Goal: Navigation & Orientation: Find specific page/section

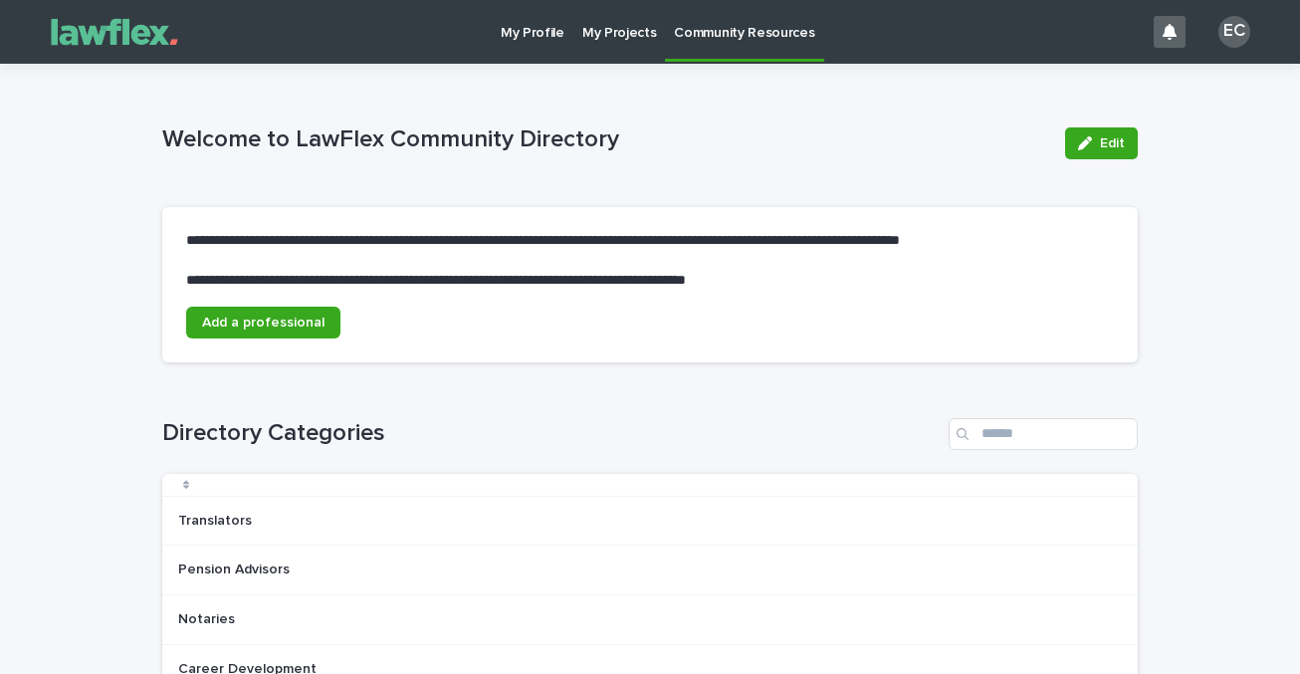
click at [526, 34] on p "My Profile" at bounding box center [533, 21] width 64 height 42
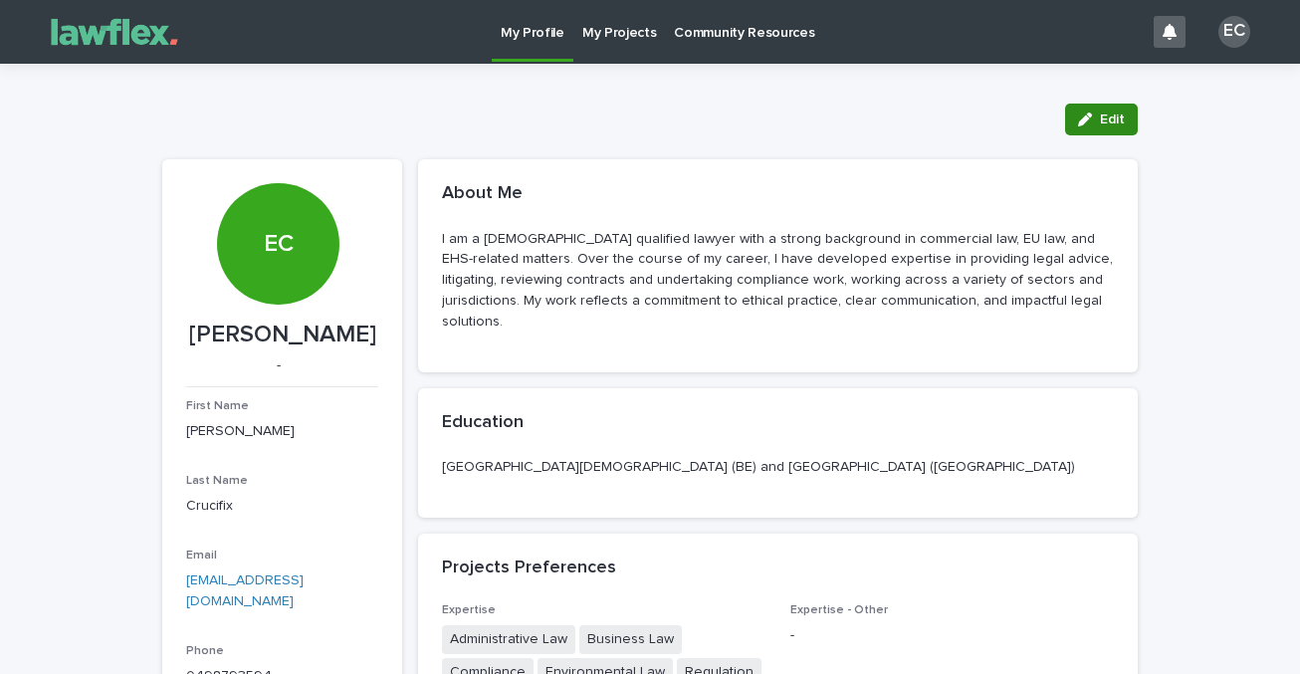
click at [1082, 112] on icon "button" at bounding box center [1085, 119] width 14 height 14
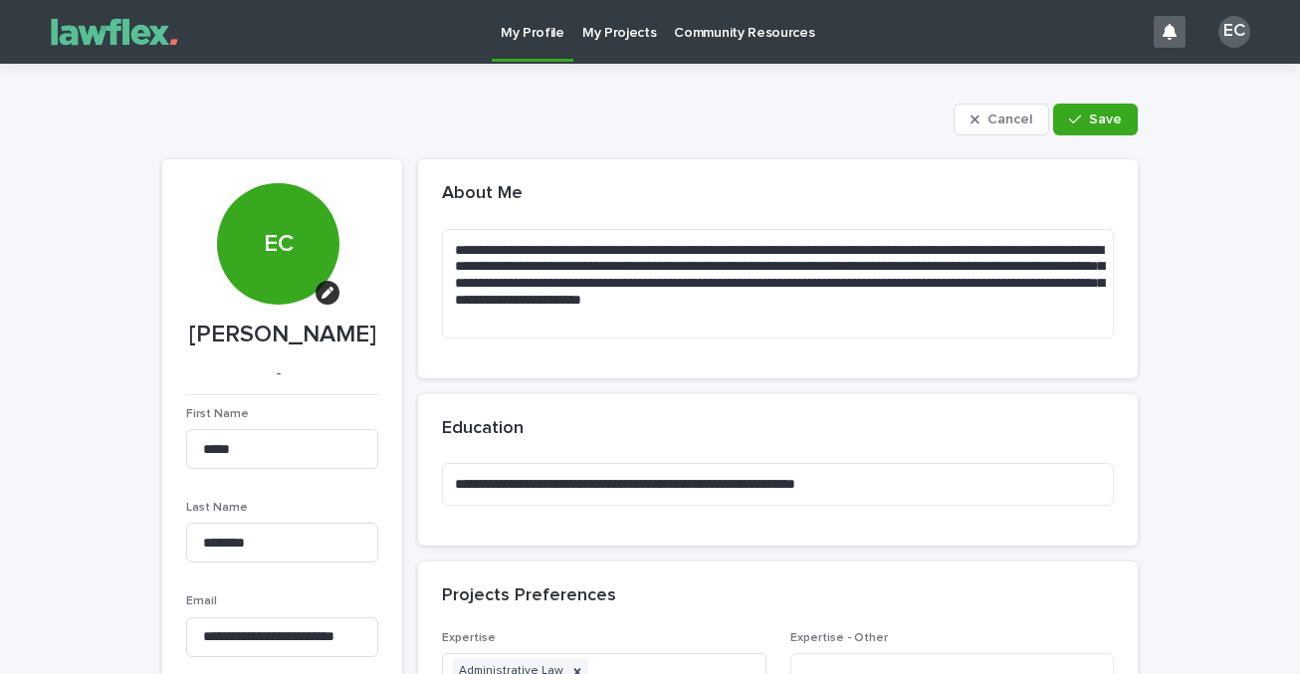
click at [600, 29] on p "My Projects" at bounding box center [619, 21] width 75 height 42
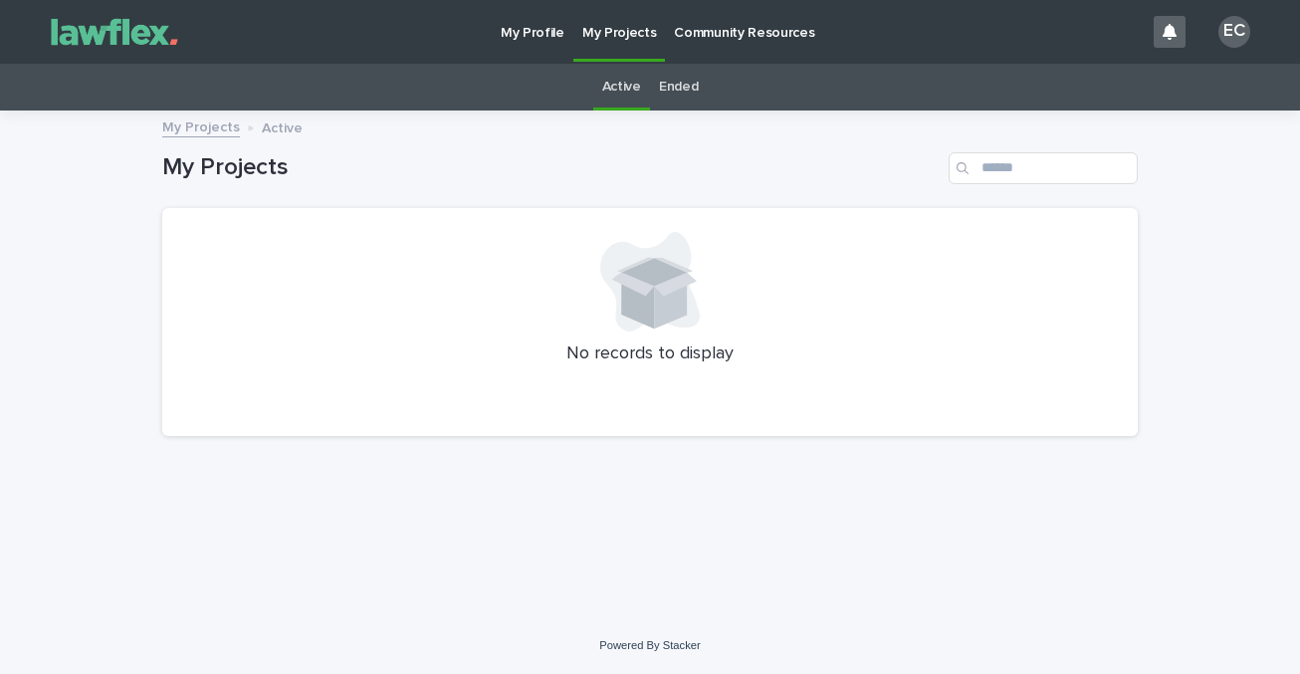
click at [715, 26] on p "Community Resources" at bounding box center [744, 21] width 140 height 42
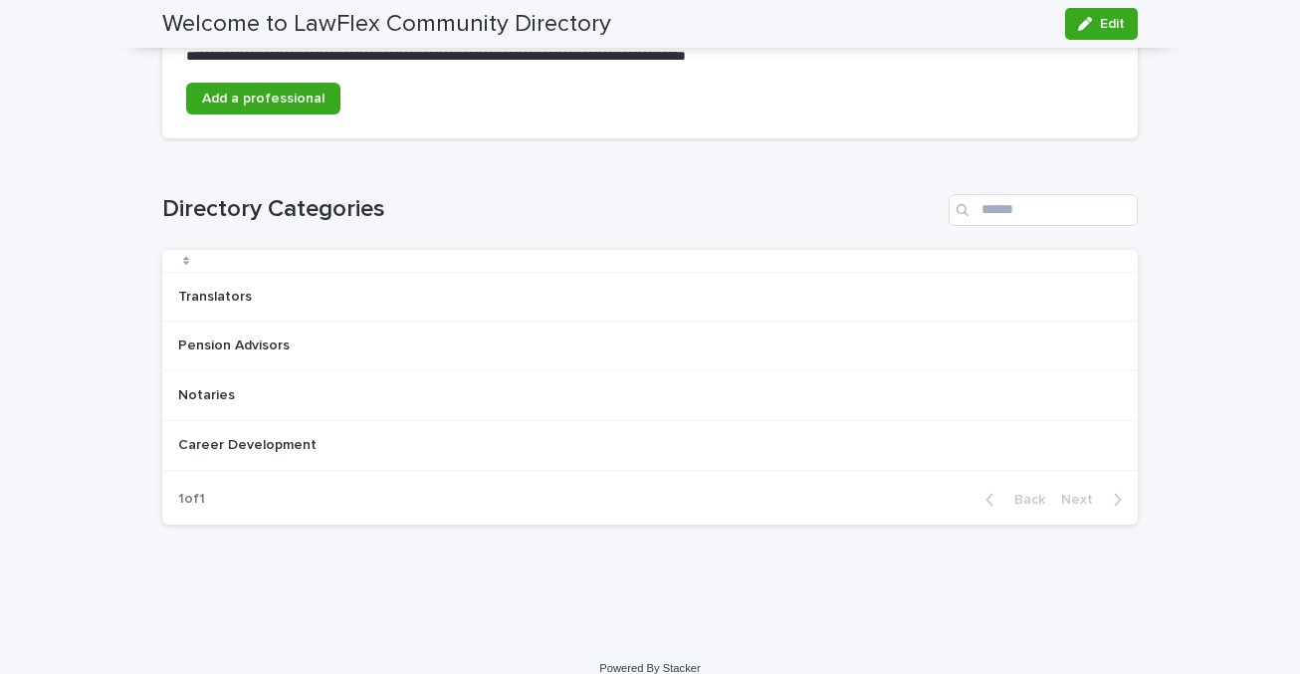
scroll to position [241, 0]
